Goal: Task Accomplishment & Management: Use online tool/utility

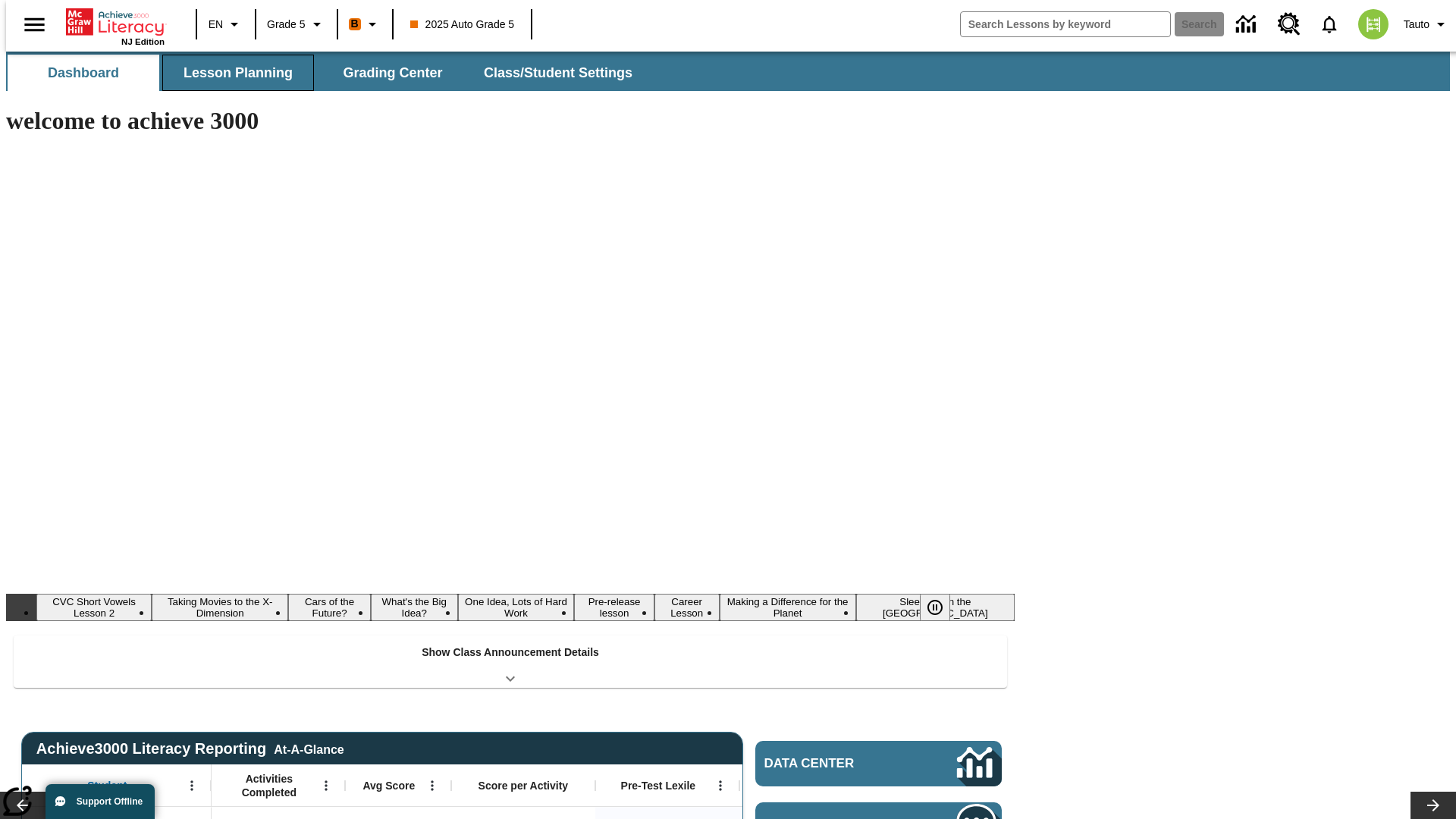
click at [232, 72] on button "Lesson Planning" at bounding box center [237, 72] width 152 height 37
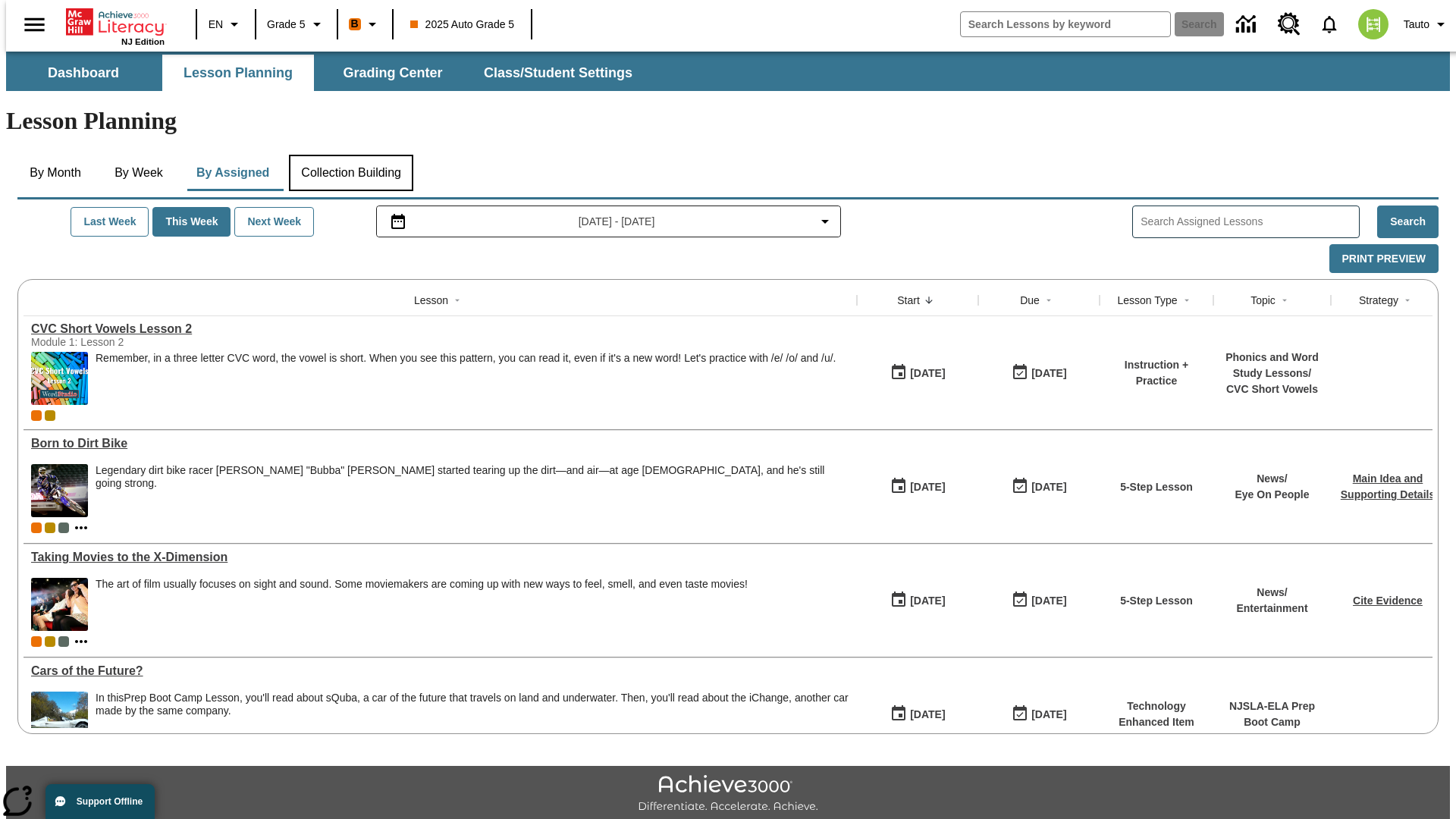
click at [350, 154] on button "Collection Building" at bounding box center [351, 172] width 124 height 37
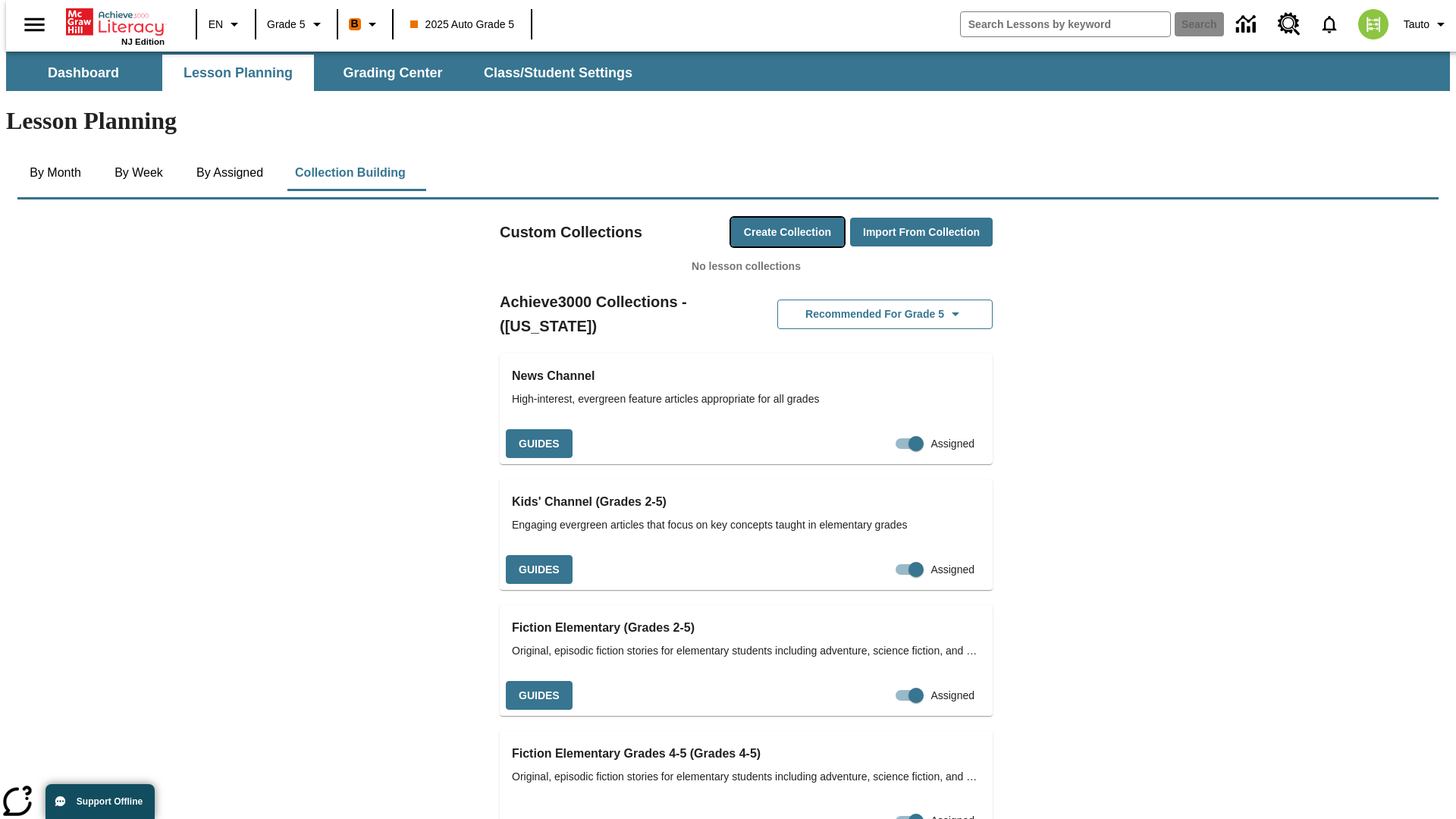
click at [759, 217] on button "Create Collection" at bounding box center [788, 232] width 113 height 29
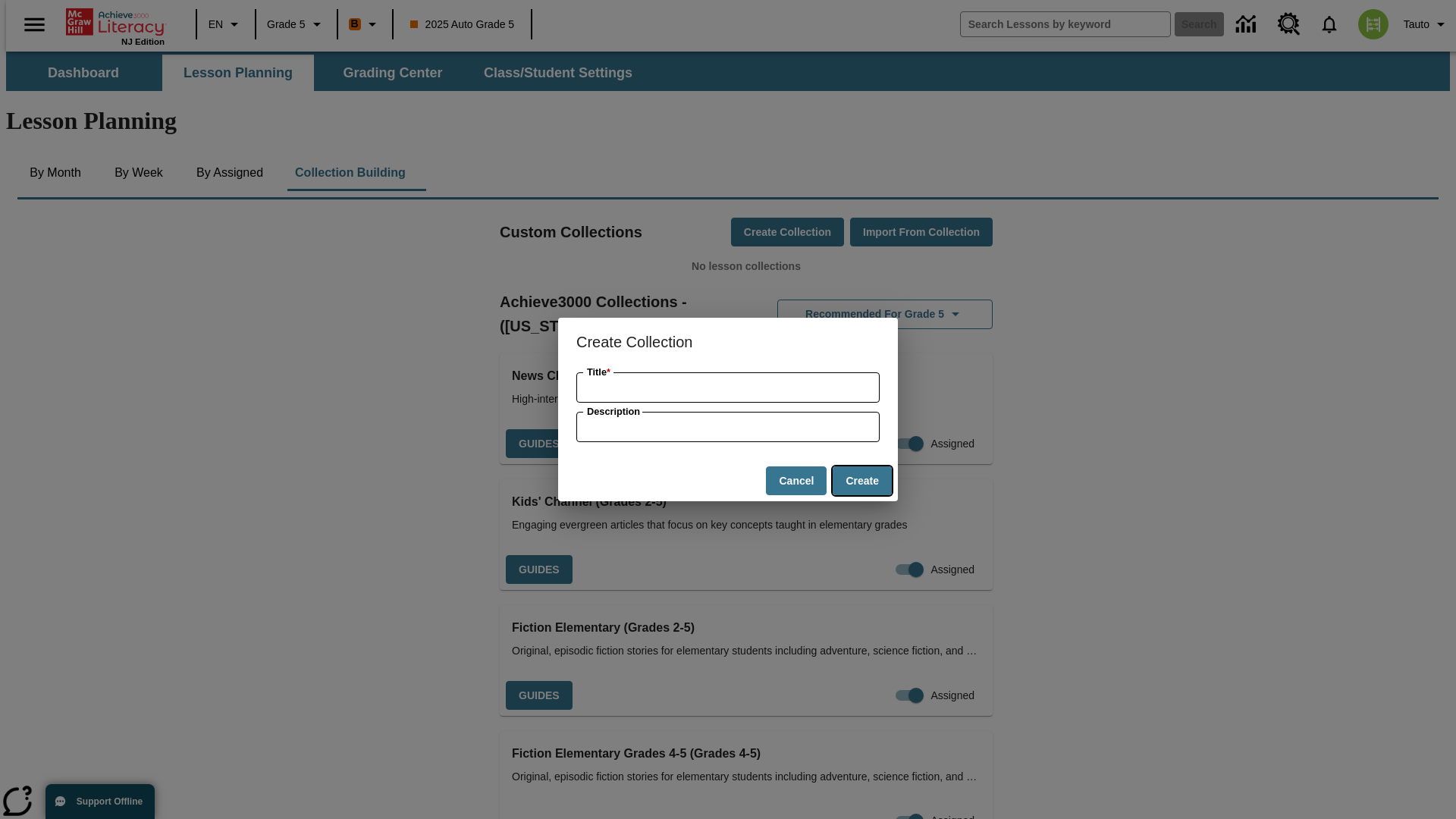
click at [862, 481] on button "Create" at bounding box center [862, 481] width 59 height 29
type input "Recycled Steel Tuna"
type input "some collection description"
click at [862, 481] on button "Create" at bounding box center [862, 481] width 59 height 29
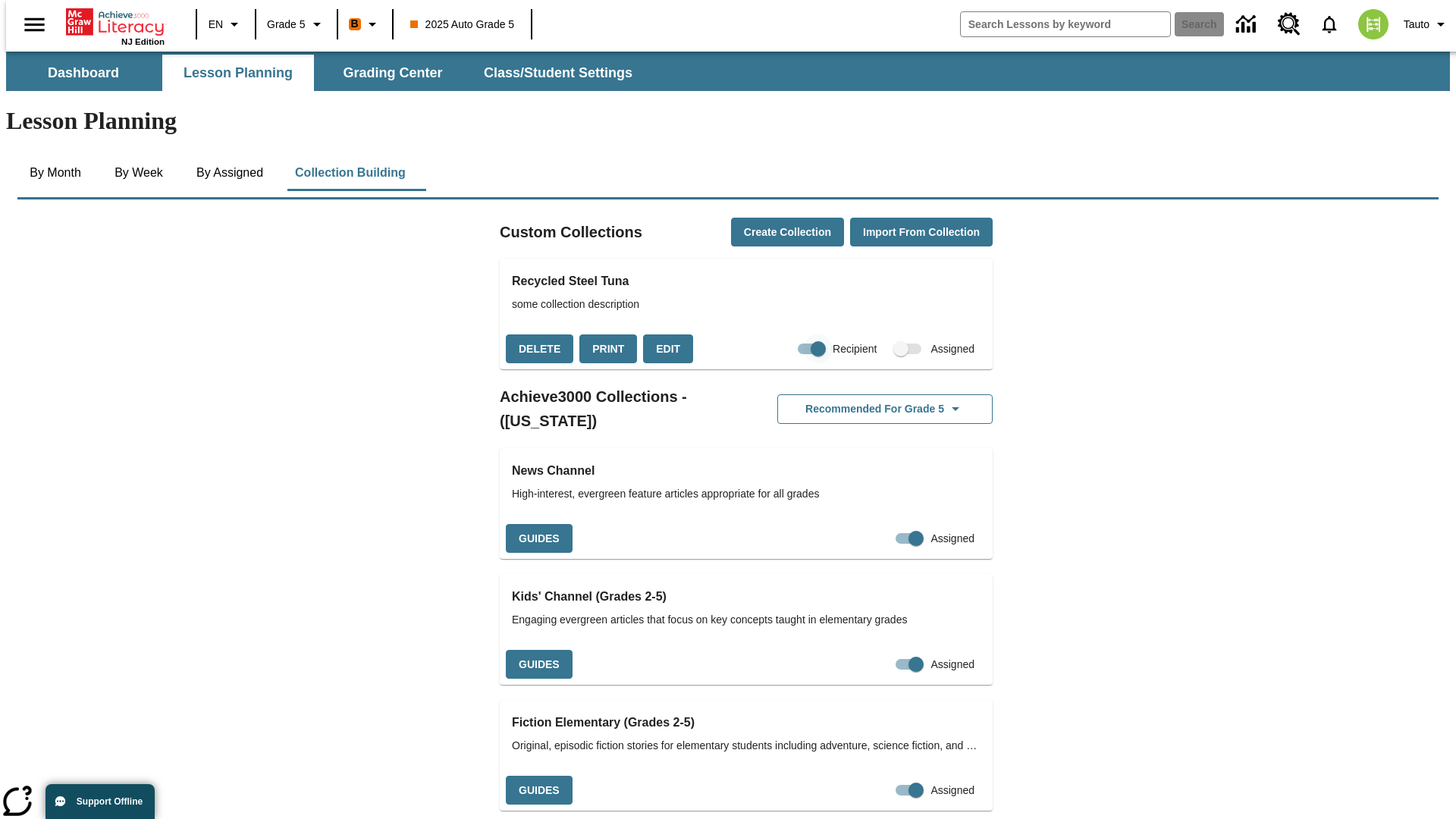
click at [788, 334] on input "Recipient" at bounding box center [819, 348] width 87 height 29
